Goal: Complete application form

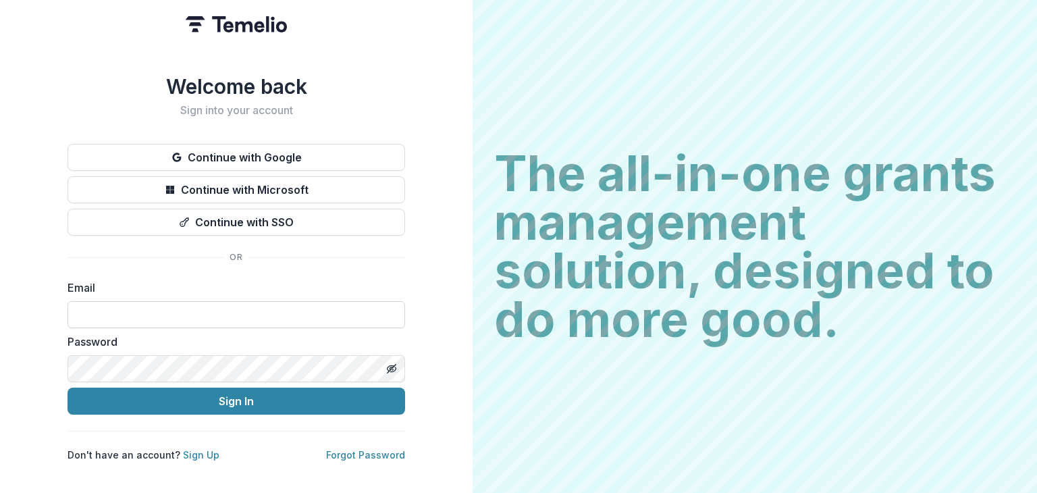
click at [304, 317] on input at bounding box center [237, 314] width 338 height 27
click at [410, 267] on div "Welcome back Sign into your account Continue with Google Continue with Microsof…" at bounding box center [236, 246] width 473 height 493
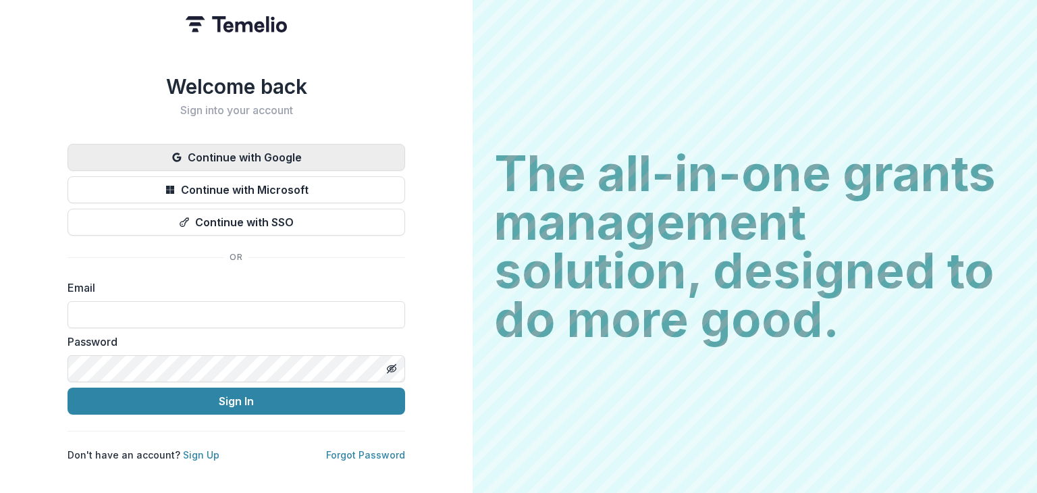
click at [286, 151] on button "Continue with Google" at bounding box center [237, 157] width 338 height 27
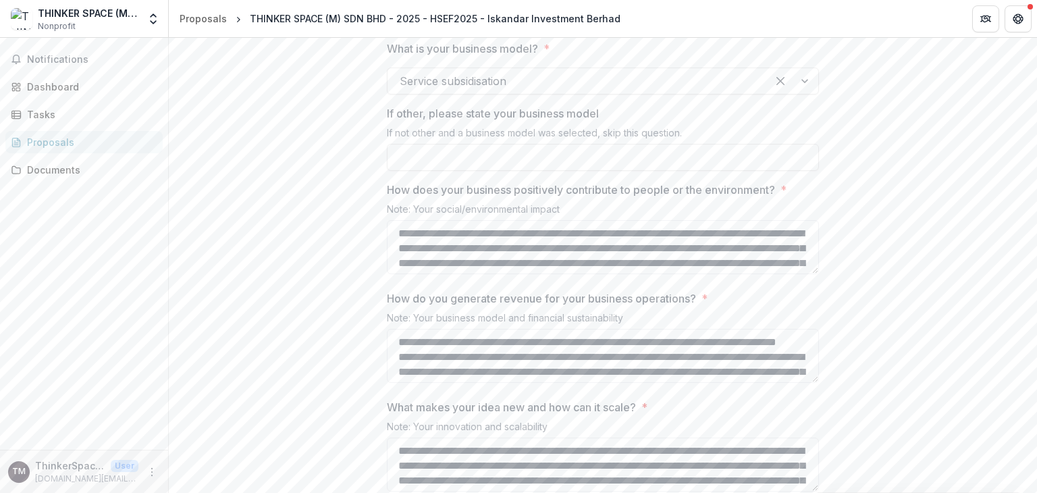
scroll to position [1486, 0]
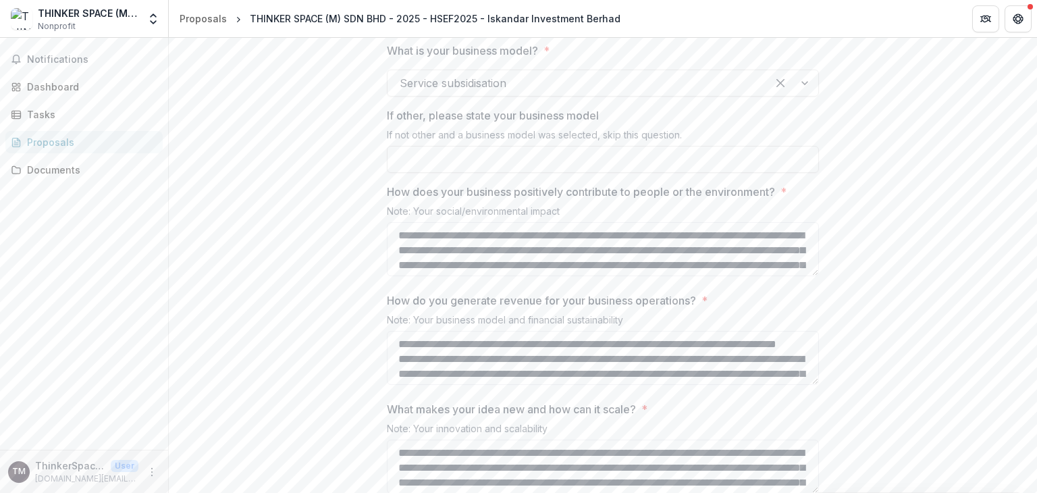
click at [539, 93] on div at bounding box center [577, 83] width 355 height 19
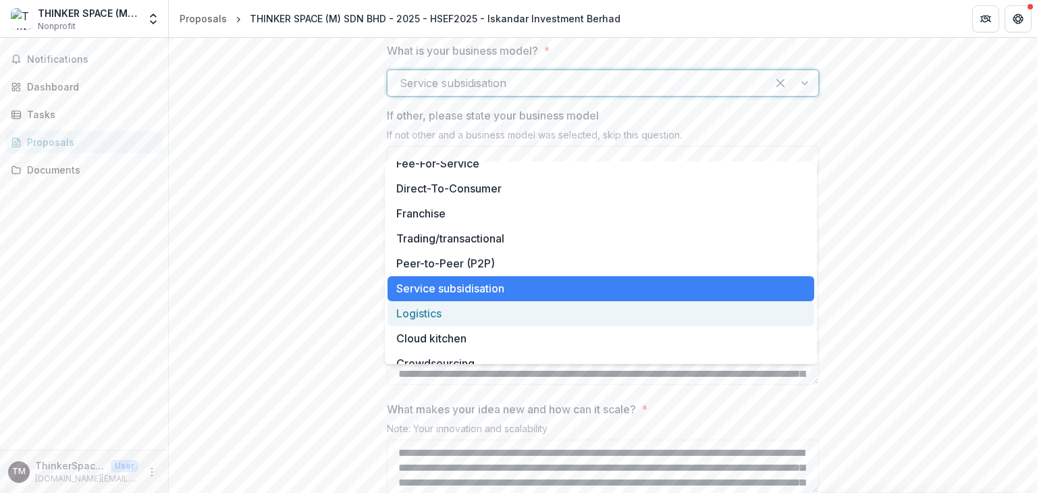
scroll to position [172, 0]
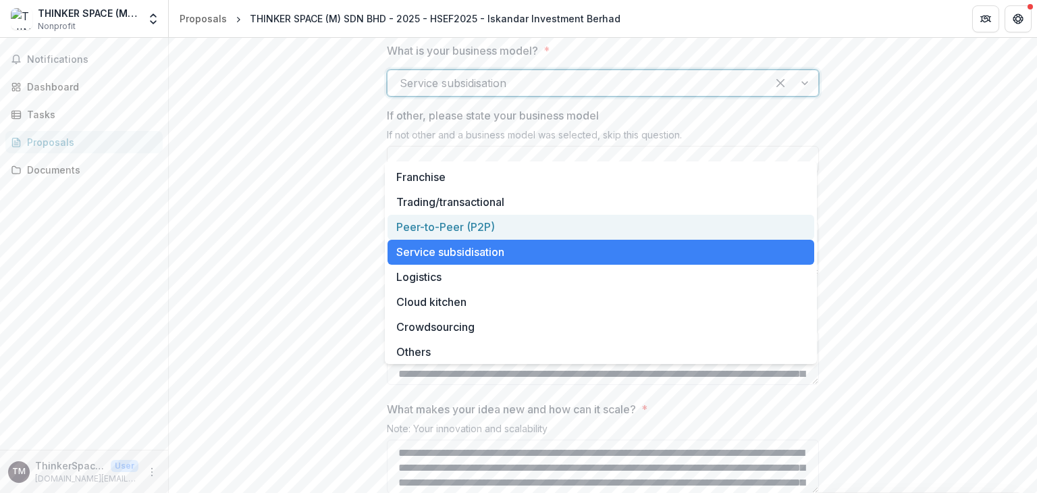
click at [311, 238] on div "**********" at bounding box center [603, 232] width 868 height 2897
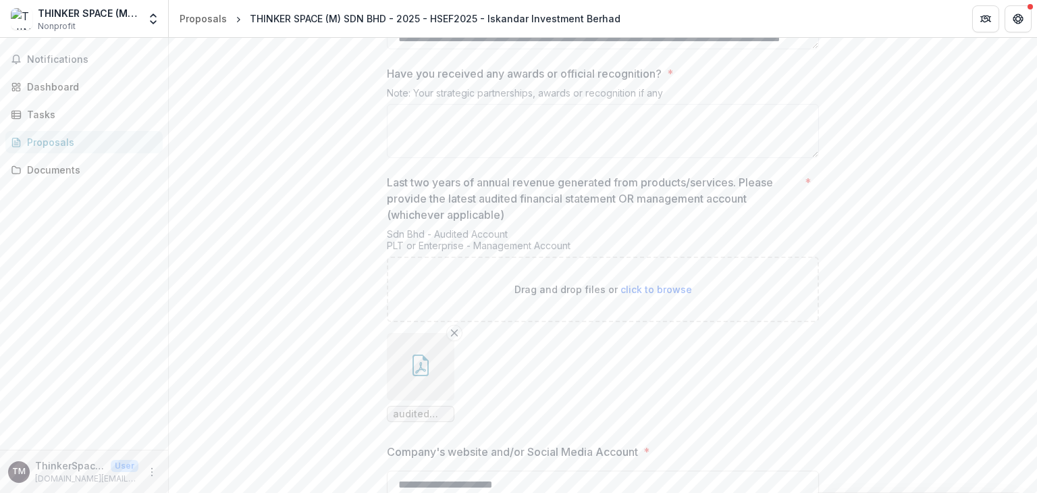
scroll to position [2431, 0]
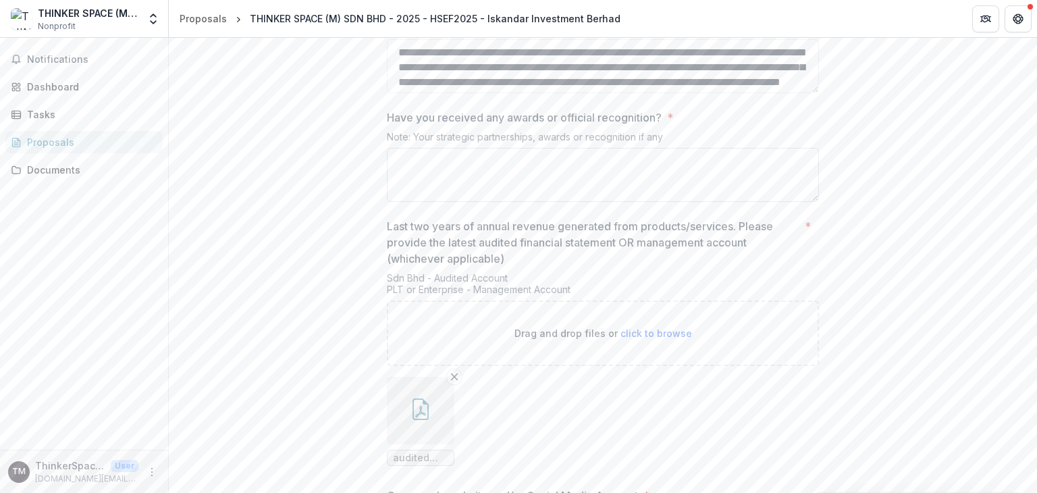
click at [400, 202] on textarea "Have you received any awards or official recognition? *" at bounding box center [603, 175] width 432 height 54
